Goal: Use online tool/utility: Use online tool/utility

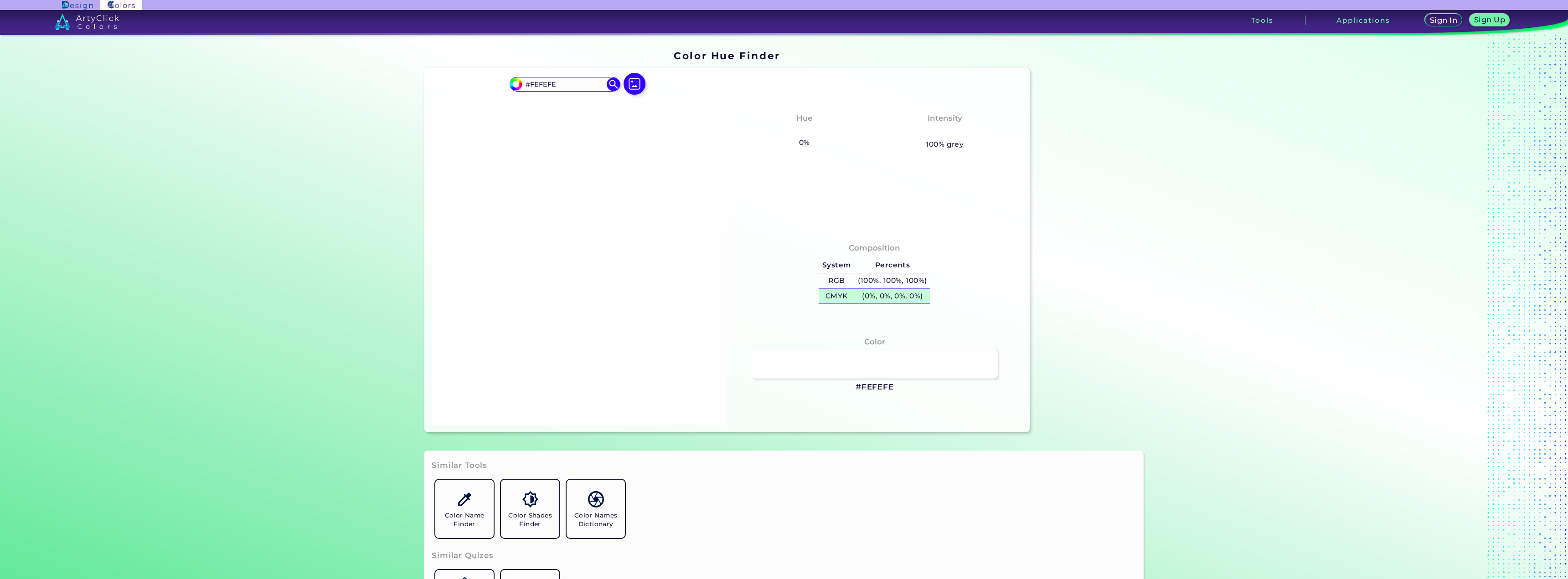
click at [870, 296] on h5 "(0%, 0%, 0%, 0%)" at bounding box center [892, 296] width 76 height 15
click at [513, 86] on input "#fefefe" at bounding box center [514, 83] width 12 height 12
drag, startPoint x: 1457, startPoint y: 491, endPoint x: 1462, endPoint y: 454, distance: 37.3
click at [1462, 454] on section "Color Hue Finder Color Hue Finder #fefefe #FEFEFE Acadia ◉ Acid Green ◉ Aero Bl…" at bounding box center [784, 307] width 1568 height 544
click at [512, 86] on input "#fefefe" at bounding box center [514, 83] width 12 height 12
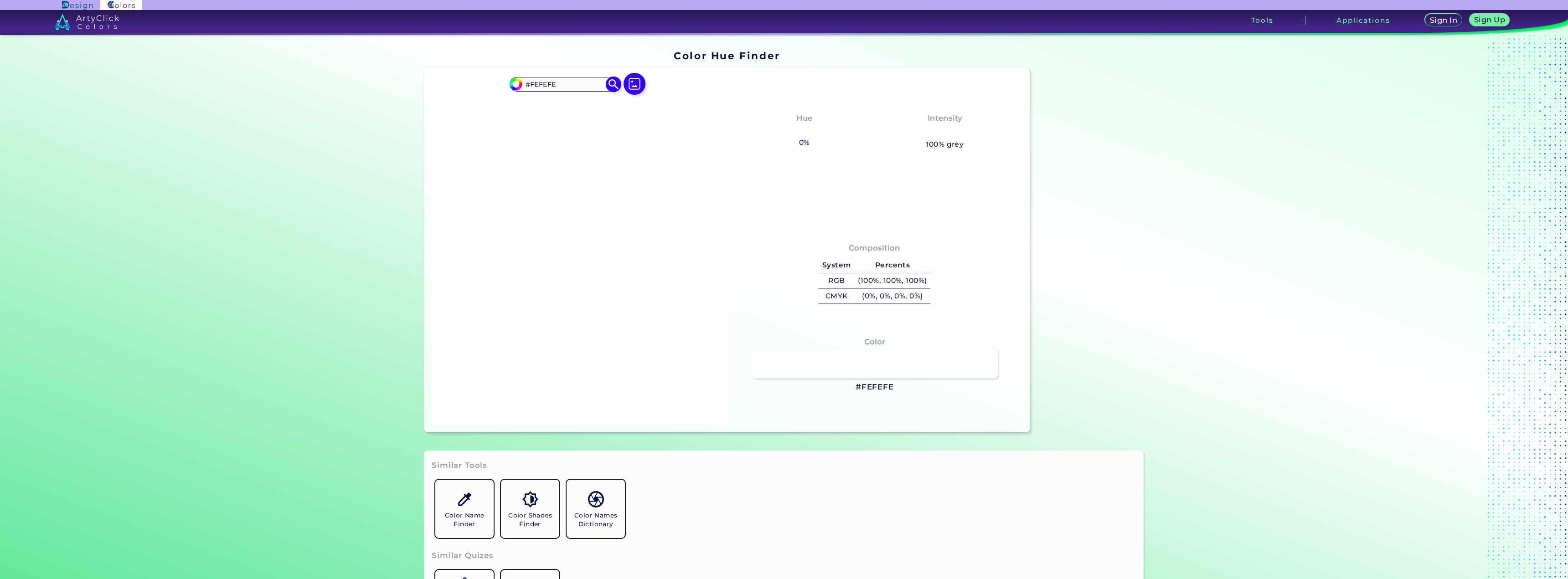
type input "#553236"
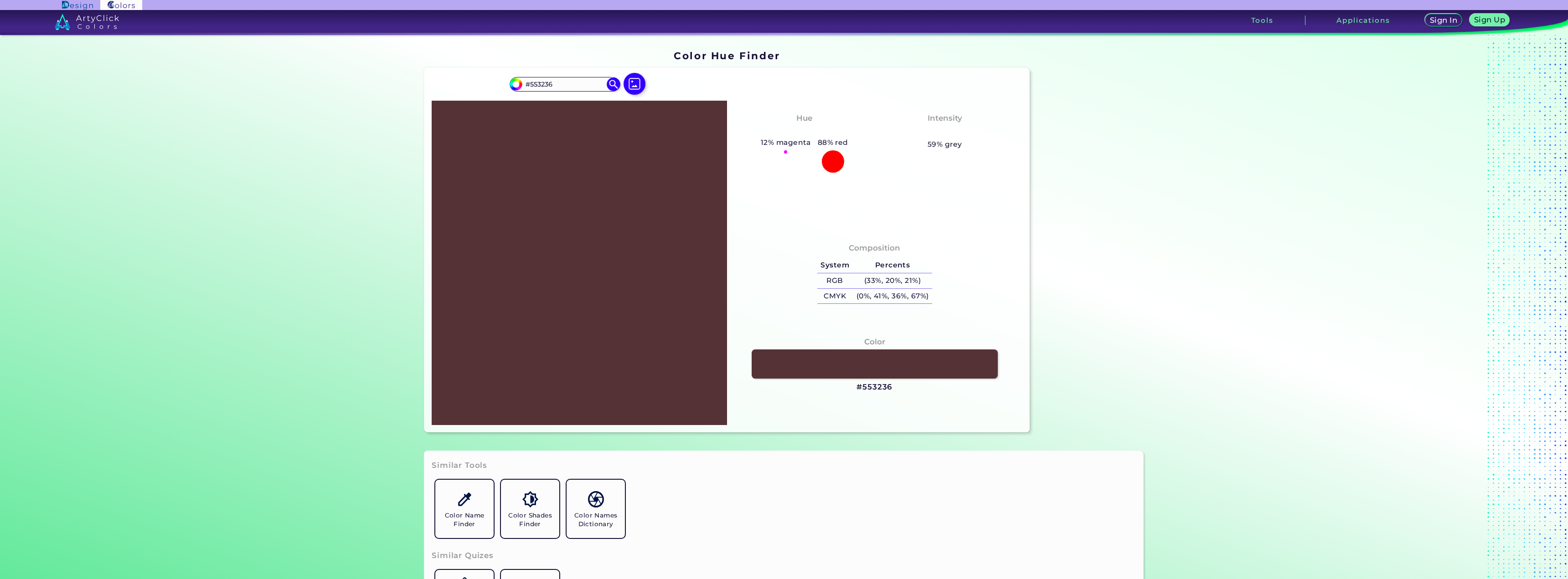
type input "#553236"
click at [1010, 321] on div "Composition System Percents RGB (33%, 20%, 21%) CMYK (0%, 41%, 36%, 67%)" at bounding box center [874, 328] width 295 height 195
click at [941, 323] on div "Composition System Percents RGB (33%, 20%, 21%) CMYK (0%, 41%, 36%, 67%)" at bounding box center [874, 328] width 295 height 195
drag, startPoint x: 560, startPoint y: 79, endPoint x: 523, endPoint y: 78, distance: 37.0
click at [523, 78] on input "#553236" at bounding box center [564, 84] width 85 height 12
